Goal: Task Accomplishment & Management: Use online tool/utility

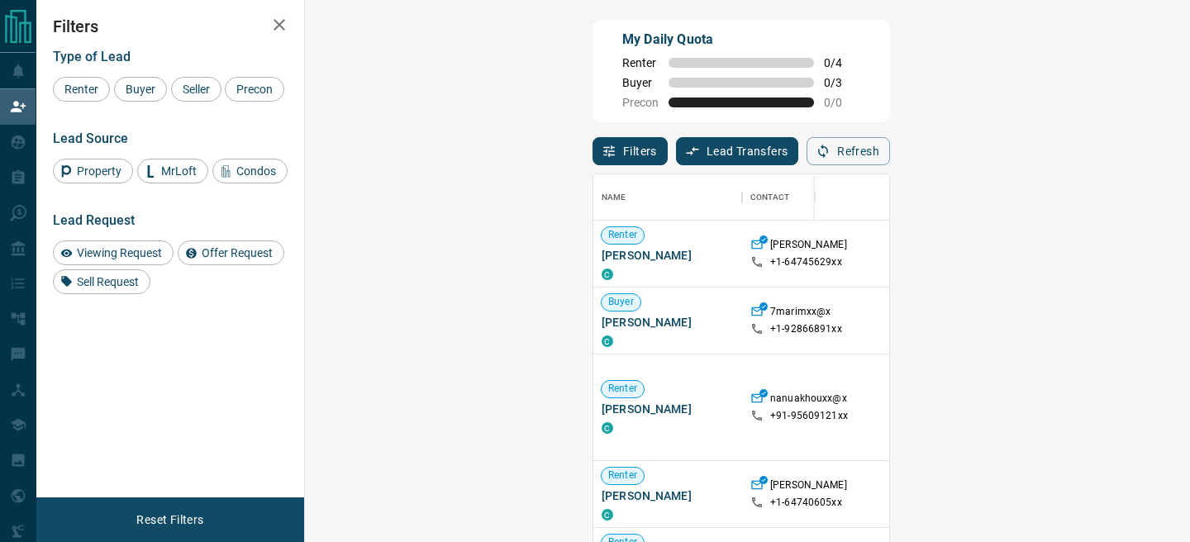
scroll to position [407, 850]
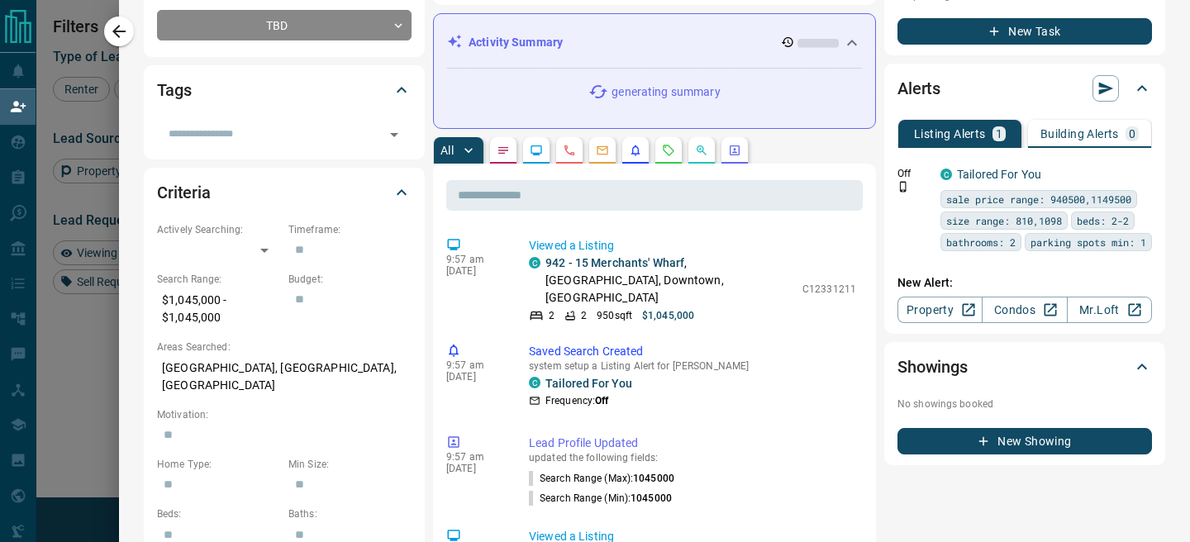
scroll to position [0, 0]
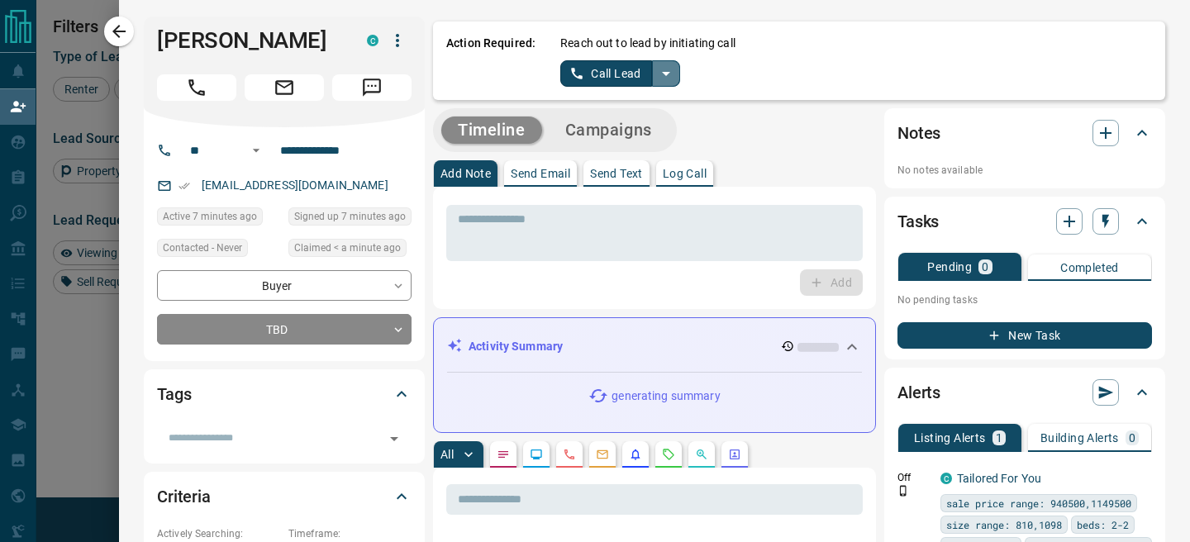
click at [667, 83] on icon "split button" at bounding box center [666, 74] width 20 height 20
click at [602, 133] on li "Log Manual Call" at bounding box center [619, 130] width 101 height 25
click at [578, 62] on button "Log Manual Call" at bounding box center [614, 73] width 109 height 26
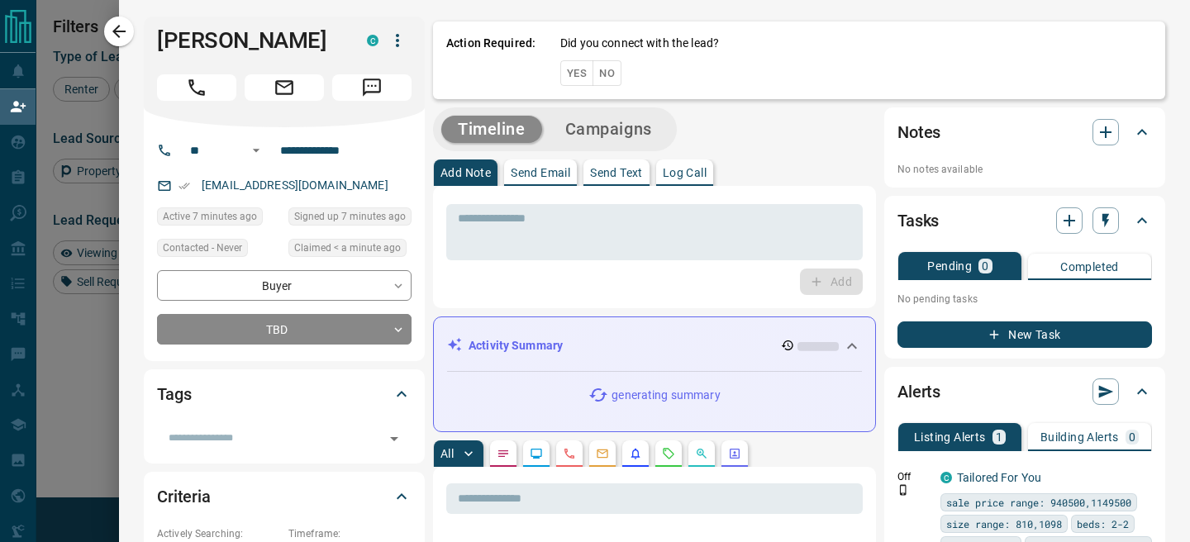
click at [572, 75] on button "Yes" at bounding box center [576, 73] width 33 height 26
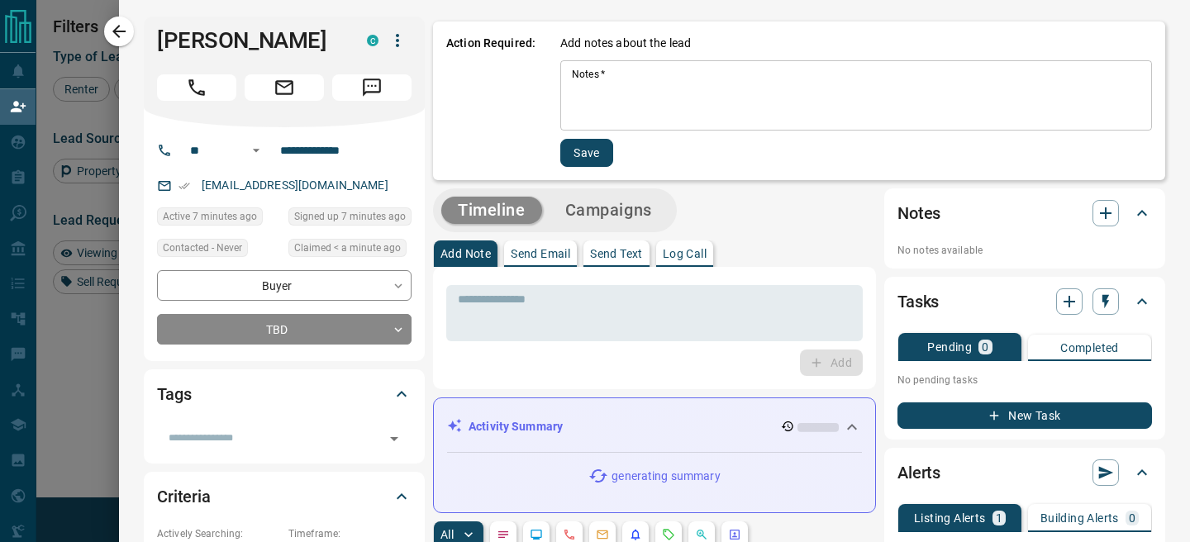
click at [587, 98] on textarea "Notes   *" at bounding box center [856, 96] width 569 height 56
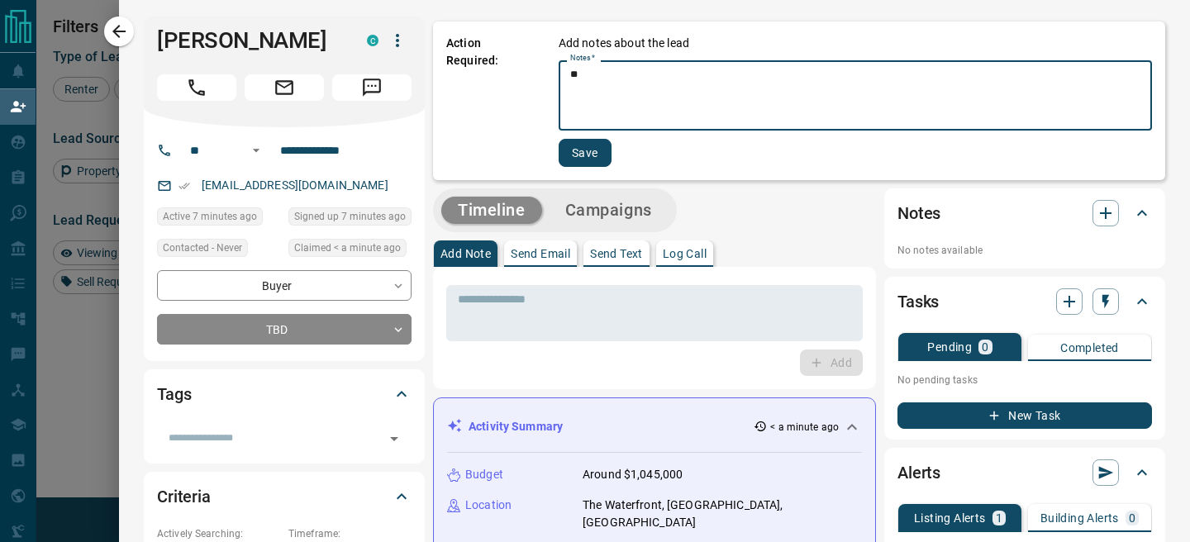
type textarea "**"
click at [585, 152] on button "Save" at bounding box center [585, 153] width 53 height 28
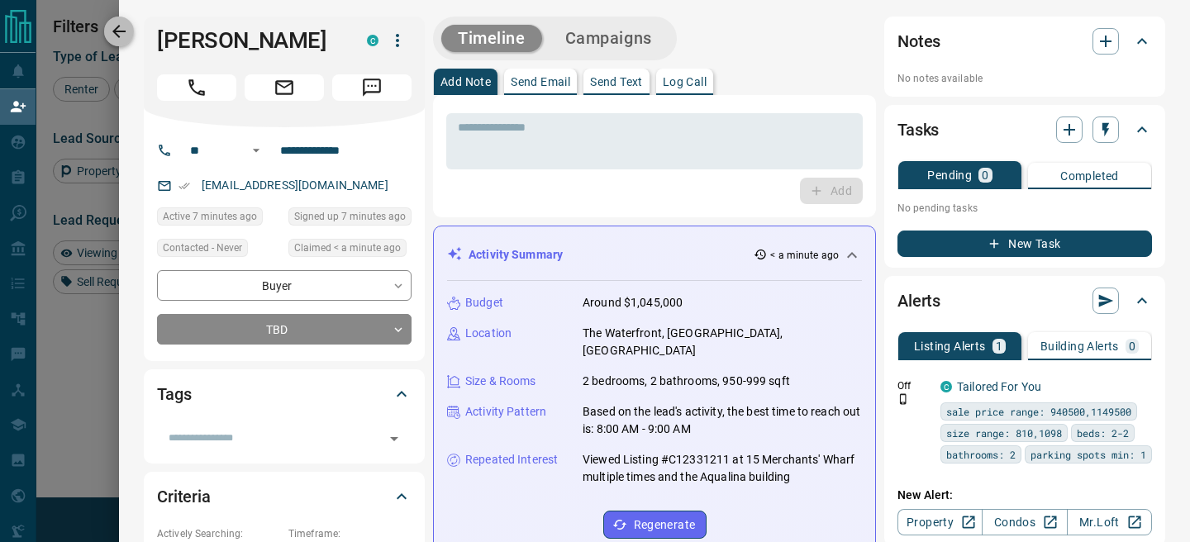
click at [121, 36] on icon "button" at bounding box center [119, 31] width 20 height 20
